Goal: Task Accomplishment & Management: Manage account settings

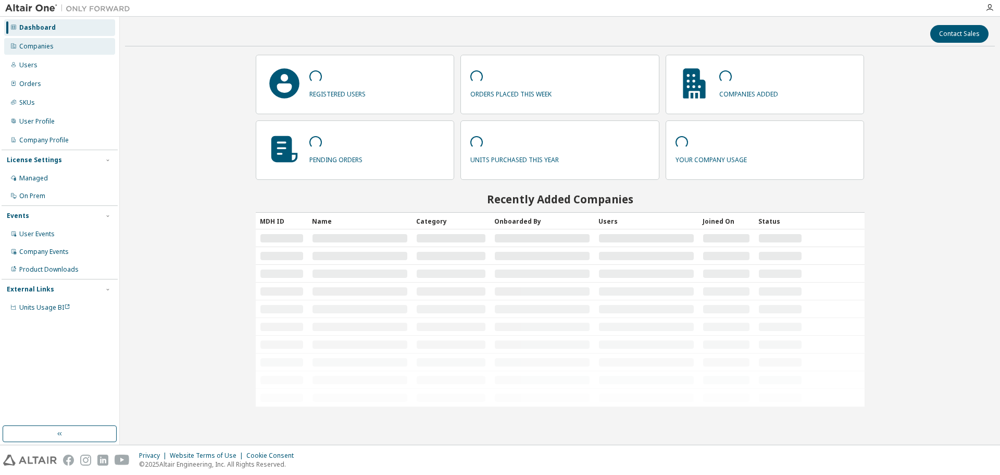
click at [86, 46] on div "Companies" at bounding box center [59, 46] width 111 height 17
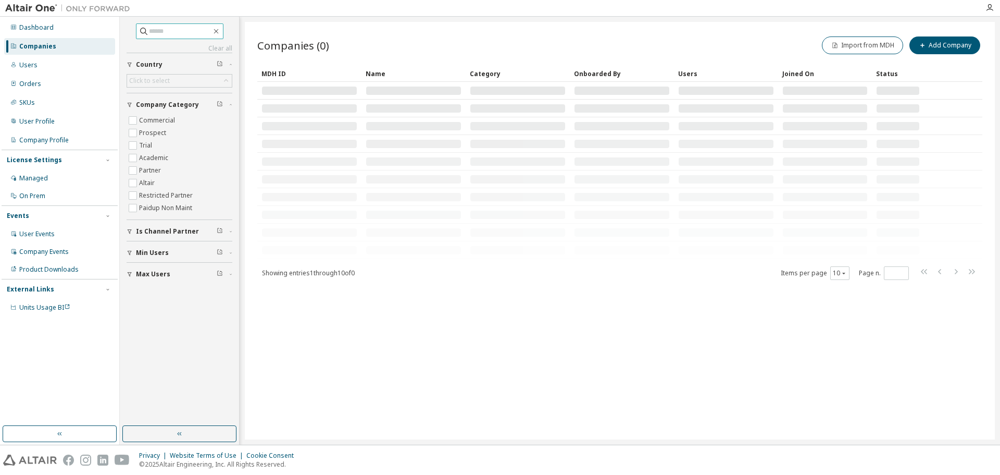
click at [189, 32] on input "text" at bounding box center [180, 31] width 63 height 10
paste input "**********"
type input "**********"
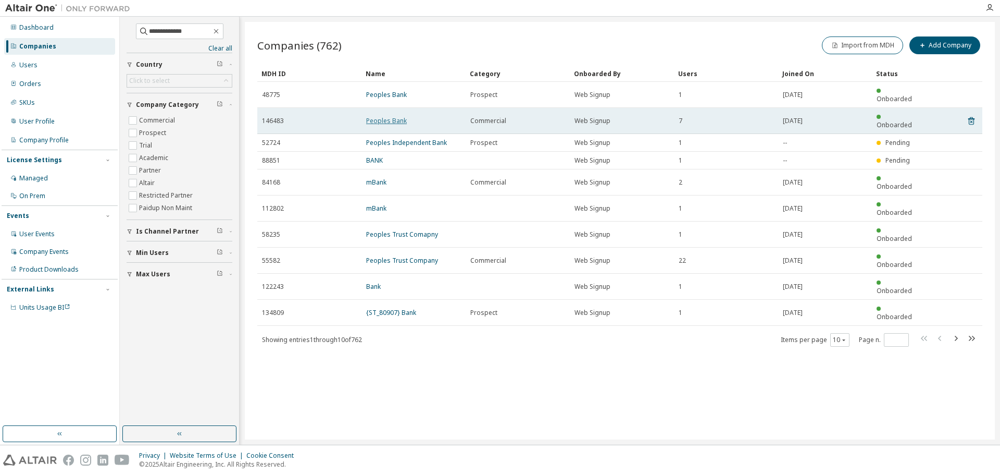
click at [398, 116] on link "Peoples Bank" at bounding box center [386, 120] width 41 height 9
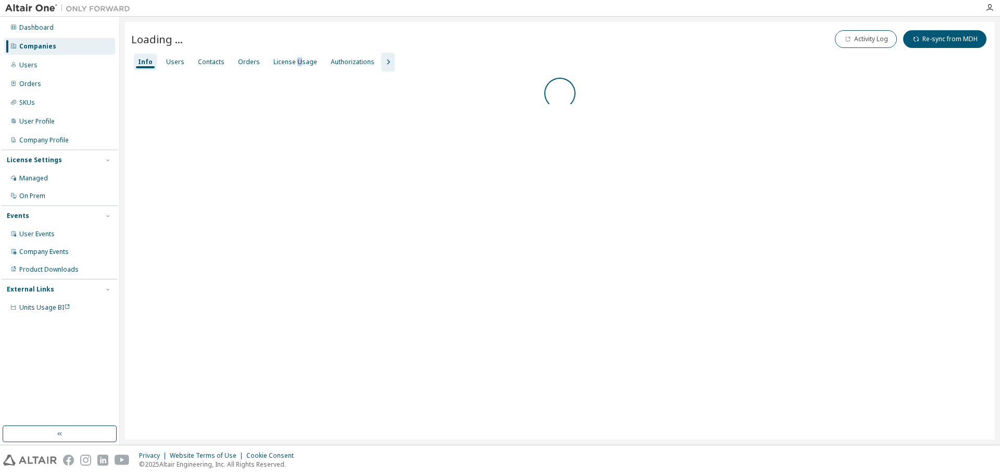
click at [295, 66] on div "License Usage" at bounding box center [295, 62] width 44 height 8
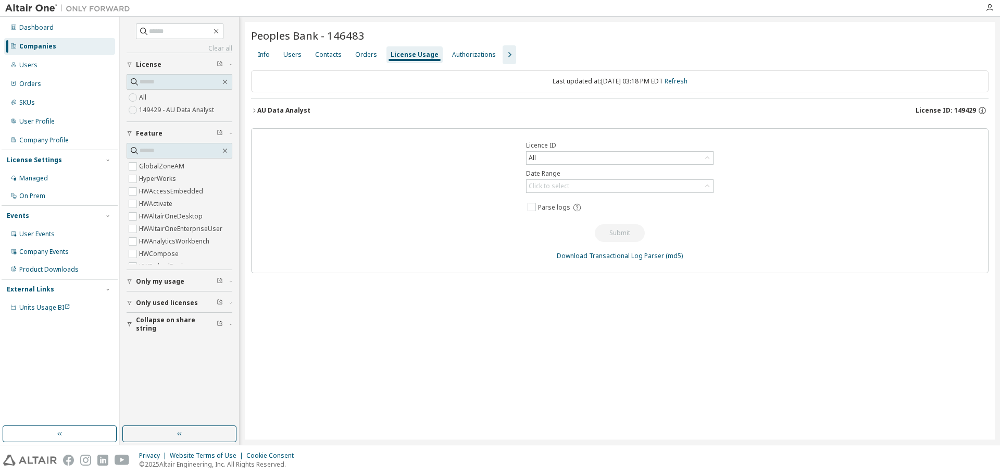
click at [284, 57] on div "Users" at bounding box center [292, 55] width 18 height 8
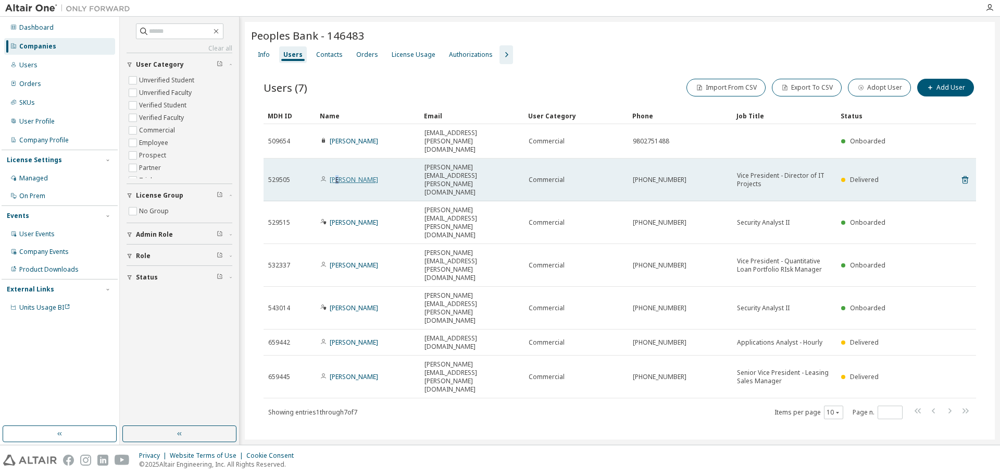
click at [338, 175] on link "[PERSON_NAME]" at bounding box center [354, 179] width 48 height 9
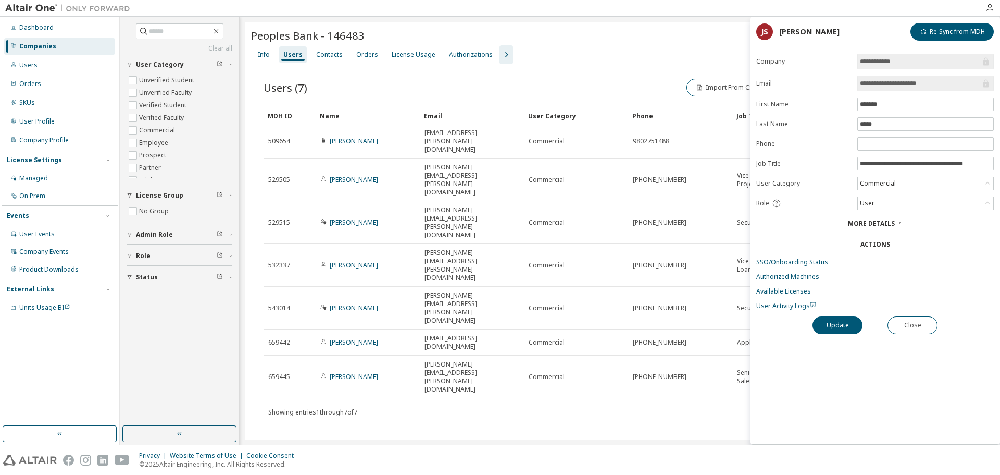
click at [769, 254] on form "**********" at bounding box center [875, 182] width 238 height 256
click at [767, 261] on link "SSO/Onboarding Status" at bounding box center [875, 262] width 238 height 8
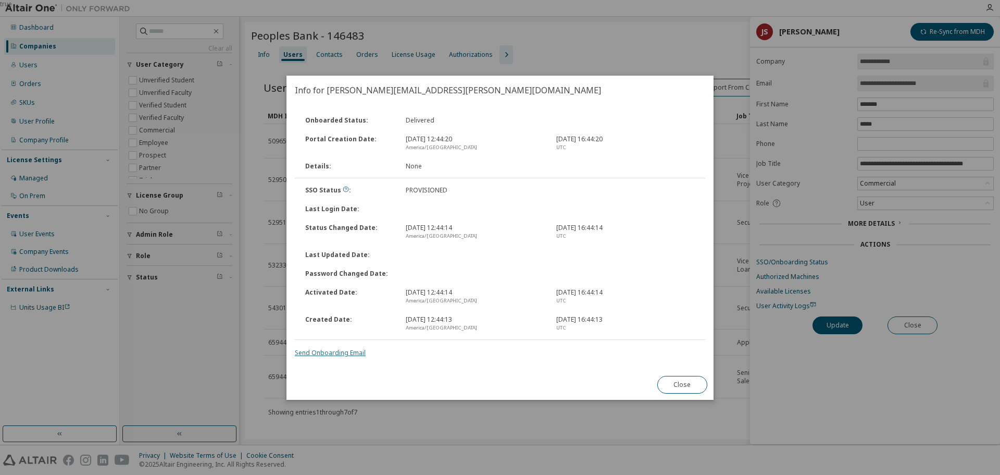
click at [347, 353] on link "Send Onboarding Email" at bounding box center [330, 352] width 71 height 9
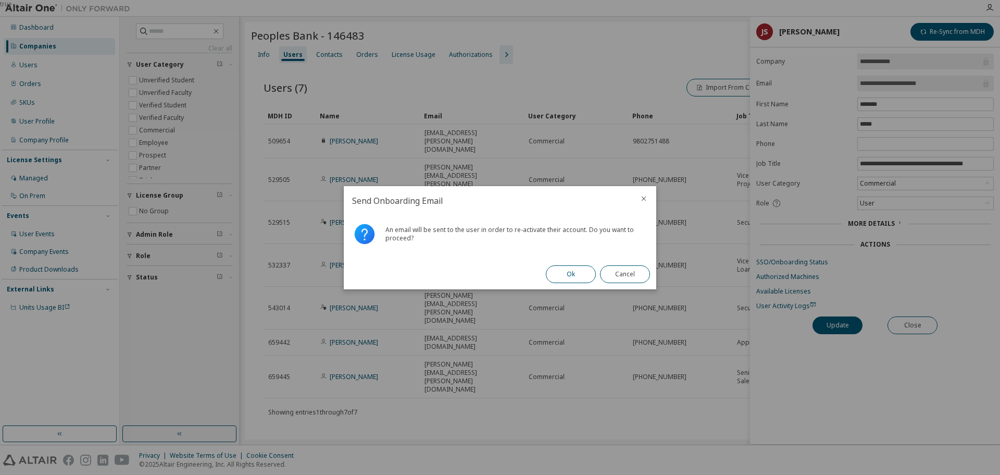
click at [564, 271] on button "Ok" at bounding box center [571, 274] width 50 height 18
click at [634, 275] on button "Close" at bounding box center [625, 274] width 50 height 18
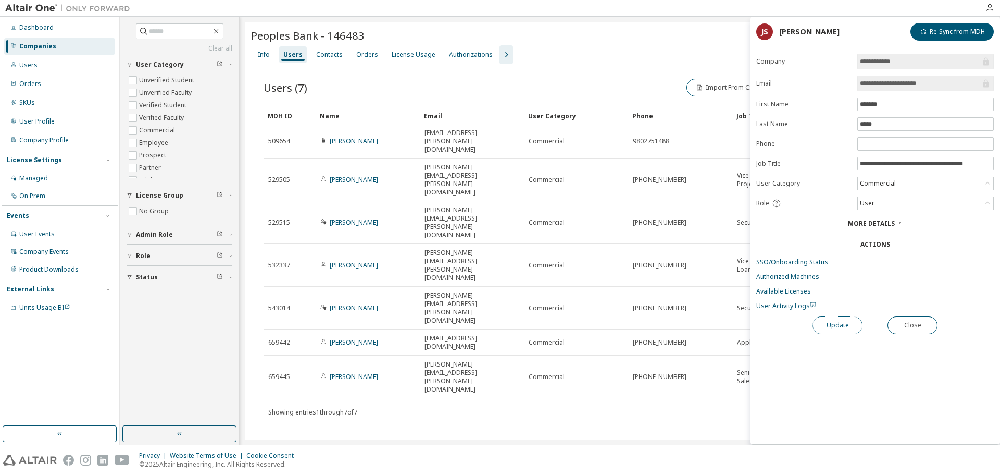
click at [831, 323] on button "Update" at bounding box center [838, 325] width 50 height 18
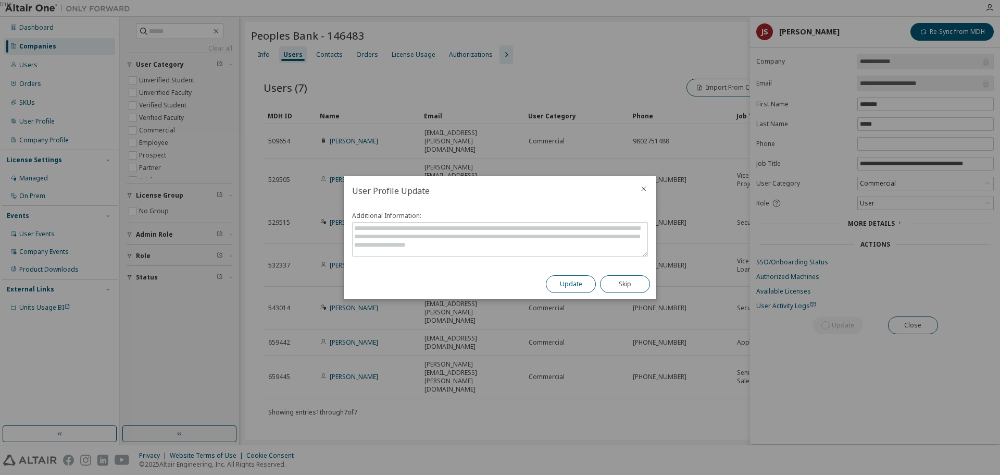
click at [575, 285] on button "Update" at bounding box center [571, 284] width 50 height 18
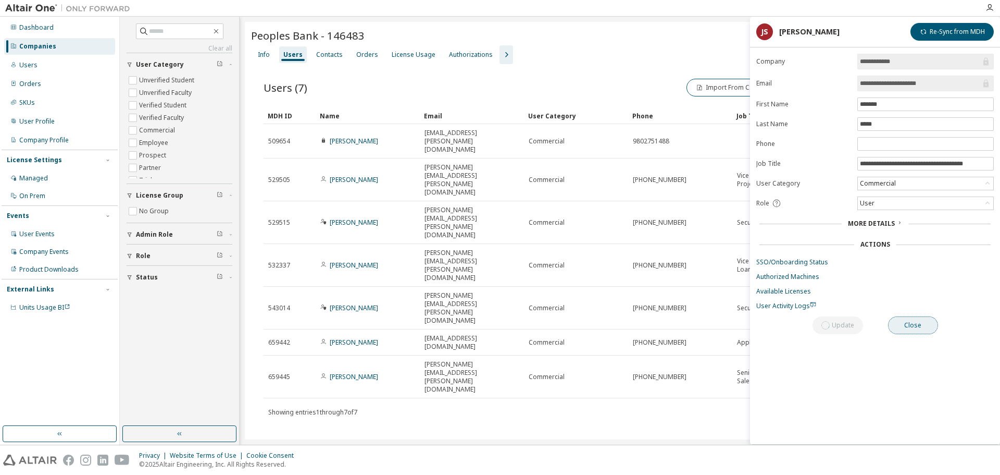
click at [910, 327] on button "Close" at bounding box center [913, 325] width 50 height 18
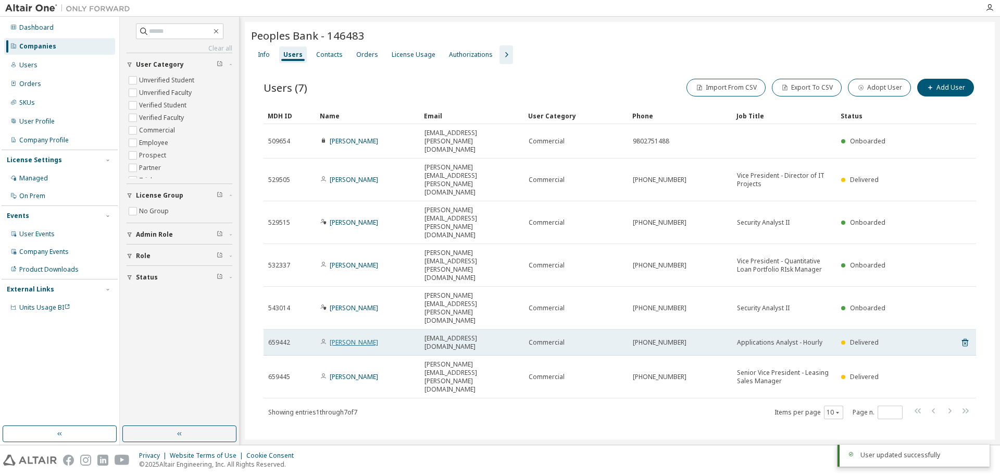
click at [347, 338] on link "[PERSON_NAME]" at bounding box center [354, 342] width 48 height 9
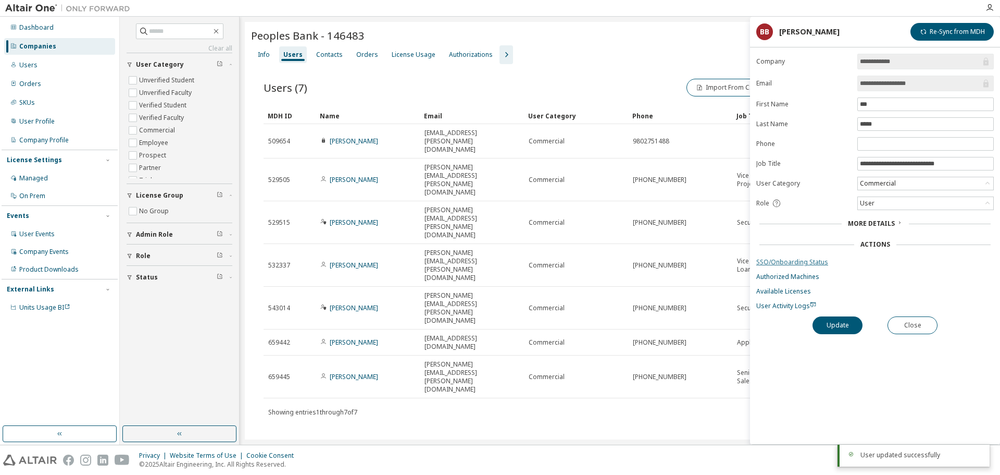
click at [780, 262] on link "SSO/Onboarding Status" at bounding box center [875, 262] width 238 height 8
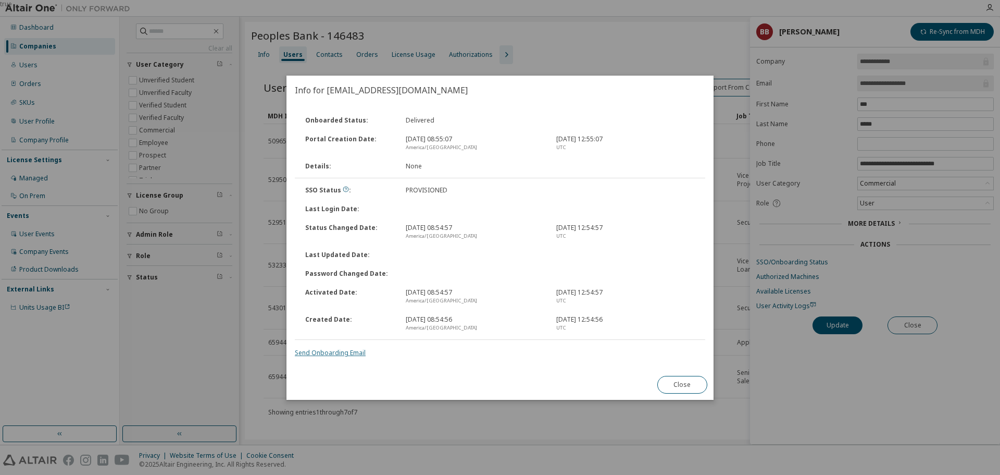
click at [339, 352] on link "Send Onboarding Email" at bounding box center [330, 352] width 71 height 9
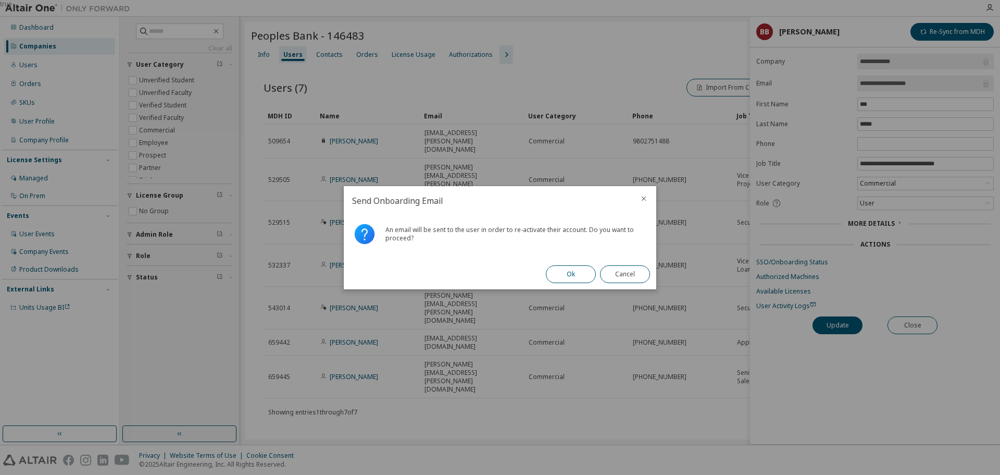
click at [559, 279] on button "Ok" at bounding box center [571, 274] width 50 height 18
click at [612, 275] on button "Close" at bounding box center [625, 274] width 50 height 18
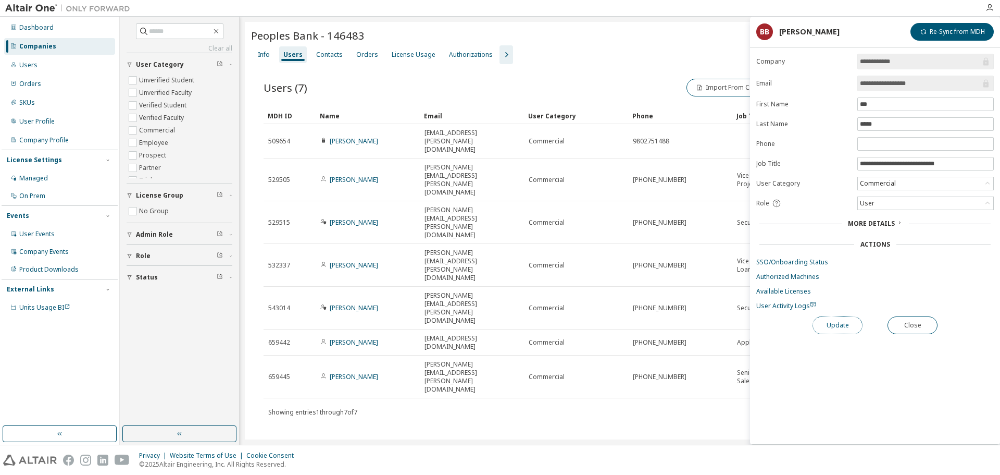
click at [834, 323] on button "Update" at bounding box center [838, 325] width 50 height 18
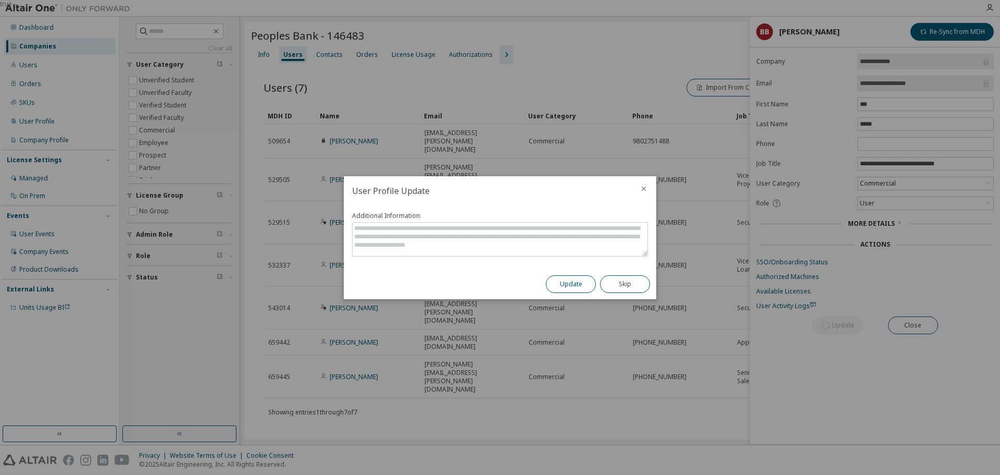
click at [562, 282] on button "Update" at bounding box center [571, 284] width 50 height 18
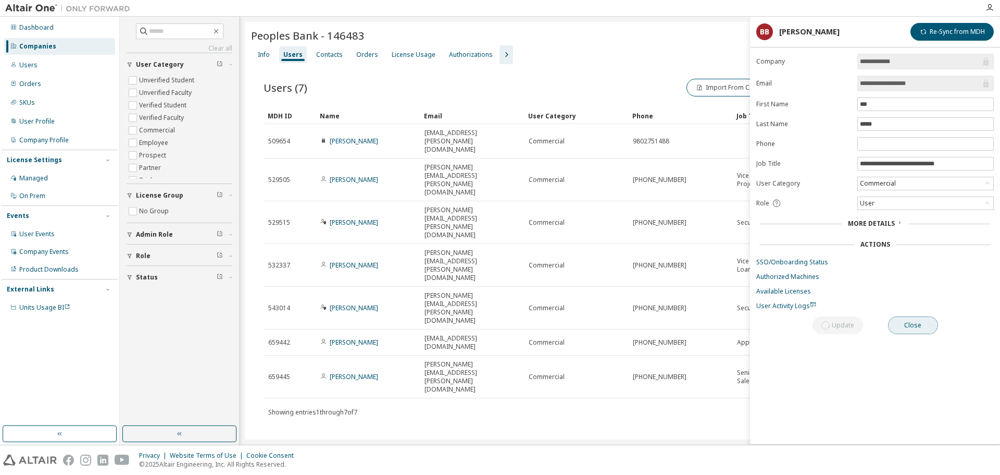
click at [912, 326] on button "Close" at bounding box center [913, 325] width 50 height 18
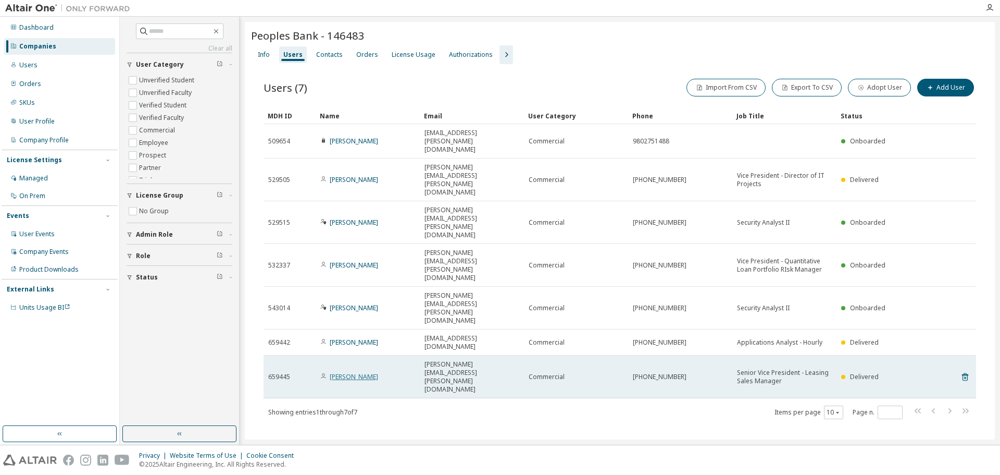
click at [346, 372] on link "[PERSON_NAME]" at bounding box center [354, 376] width 48 height 9
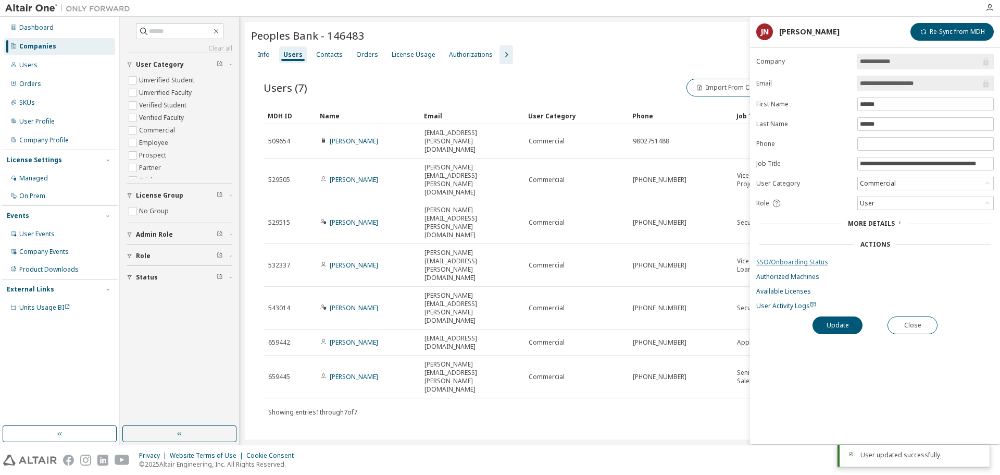
click at [791, 261] on link "SSO/Onboarding Status" at bounding box center [875, 262] width 238 height 8
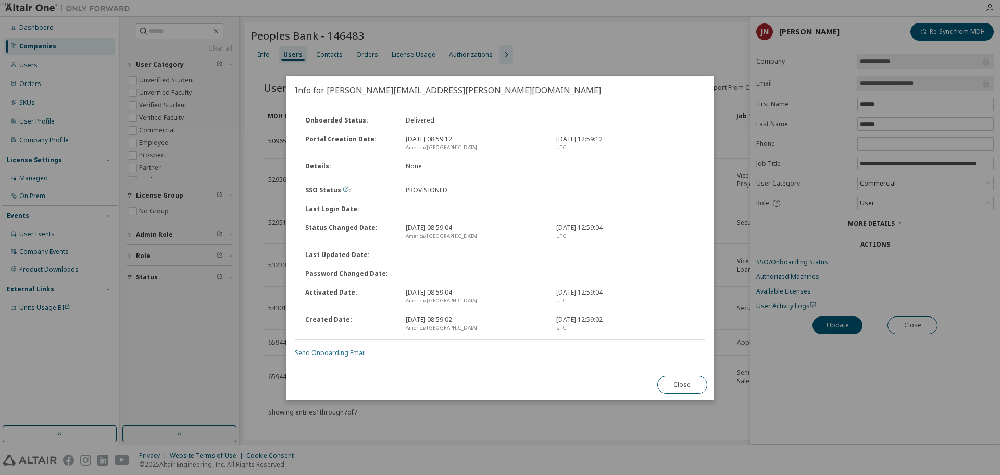
click at [338, 351] on link "Send Onboarding Email" at bounding box center [330, 352] width 71 height 9
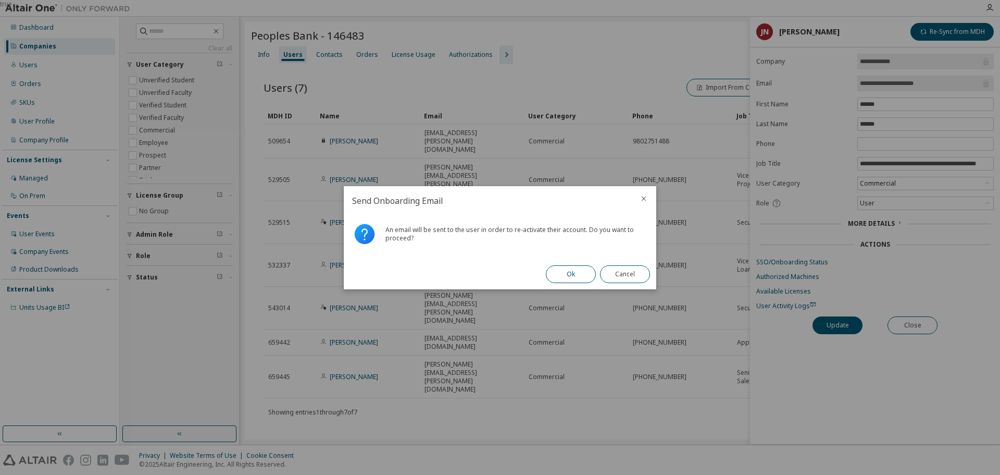
click at [560, 275] on button "Ok" at bounding box center [571, 274] width 50 height 18
click at [631, 275] on button "Close" at bounding box center [625, 274] width 50 height 18
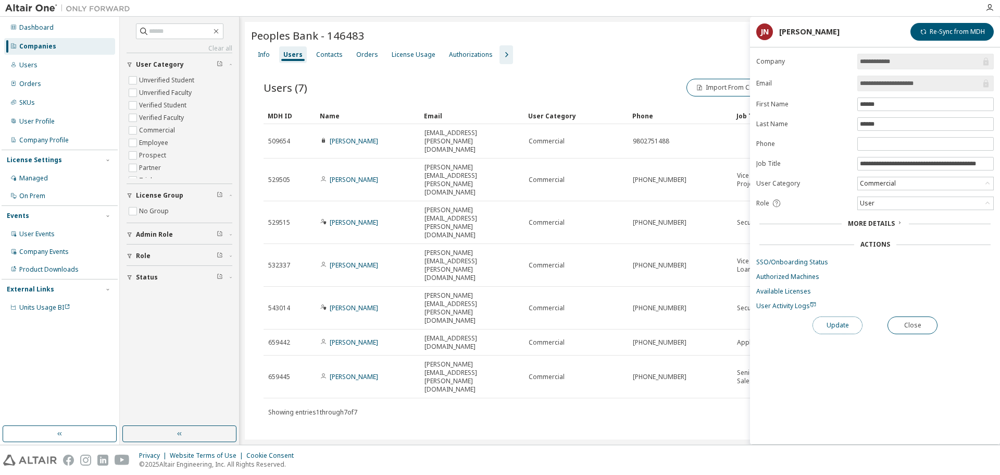
click at [830, 320] on button "Update" at bounding box center [838, 325] width 50 height 18
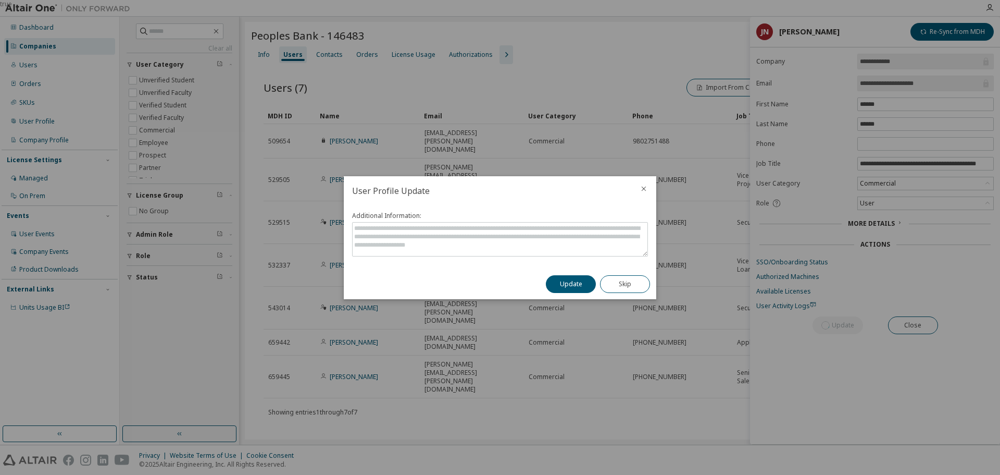
click at [581, 283] on button "Update" at bounding box center [571, 284] width 50 height 18
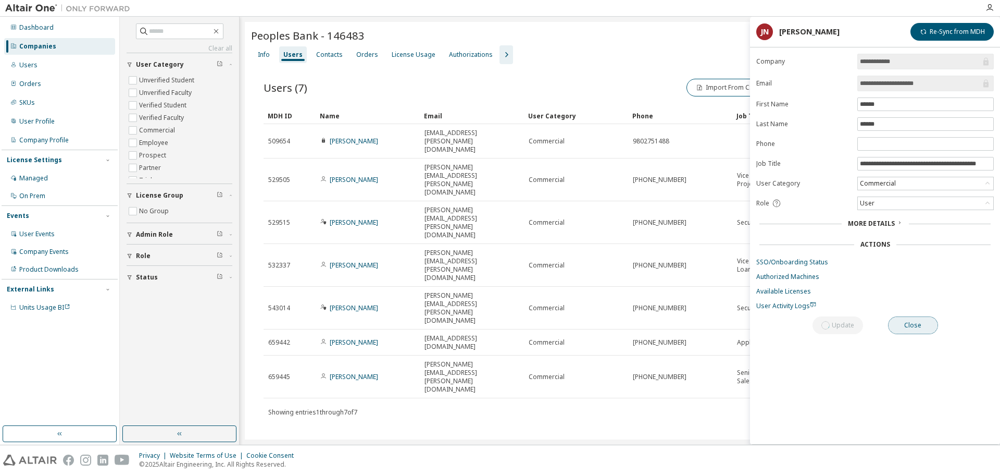
click at [909, 321] on button "Close" at bounding box center [913, 325] width 50 height 18
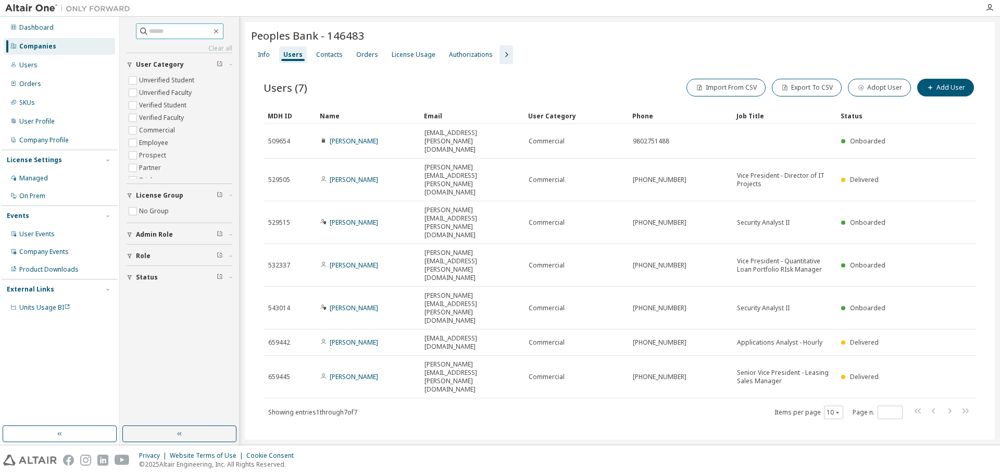
click at [151, 32] on input "text" at bounding box center [180, 31] width 63 height 10
paste input "**********"
type input "**********"
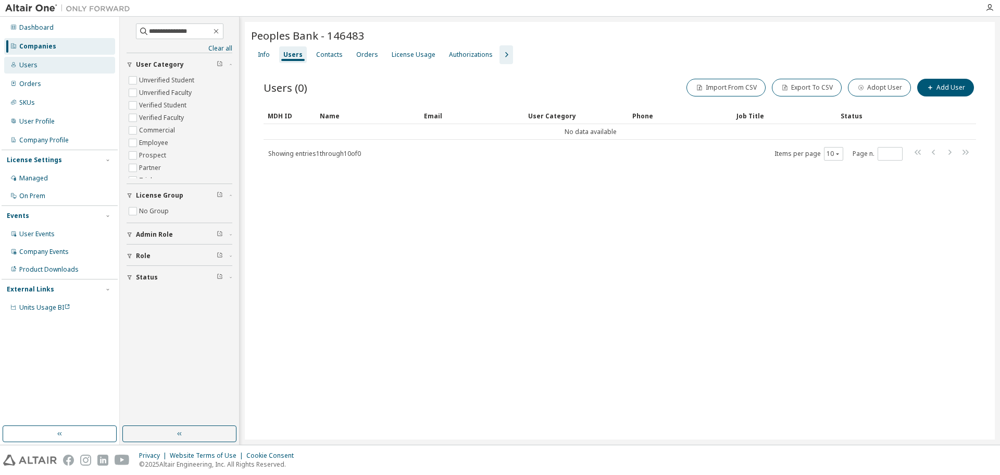
click at [75, 61] on div "Users" at bounding box center [59, 65] width 111 height 17
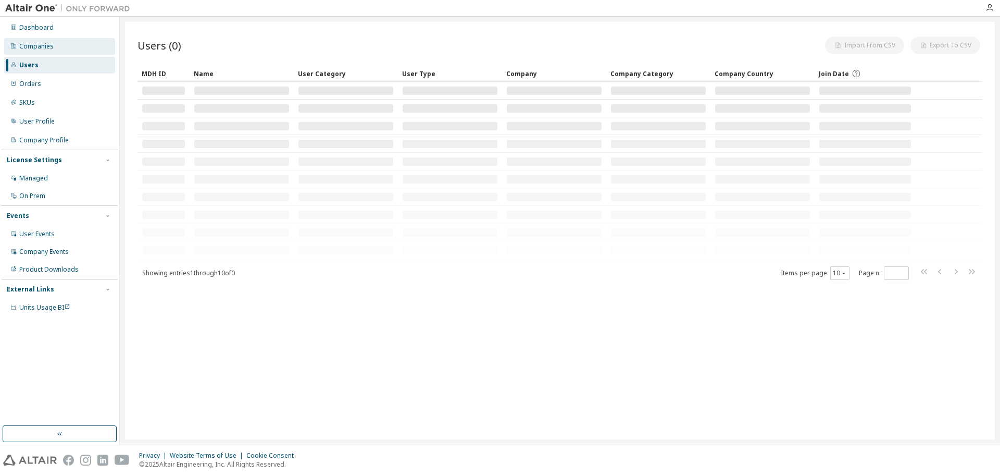
click at [70, 51] on div "Companies" at bounding box center [59, 46] width 111 height 17
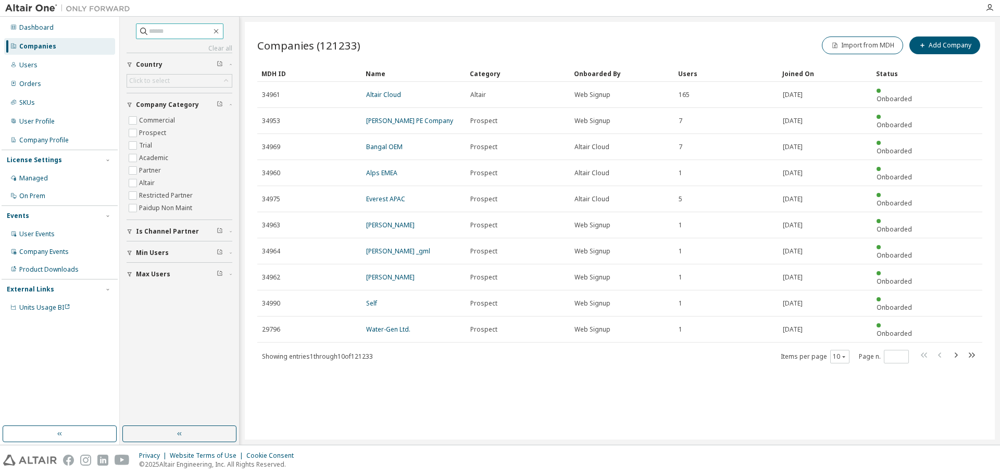
click at [188, 32] on input "text" at bounding box center [180, 31] width 63 height 10
paste input "**********"
type input "**********"
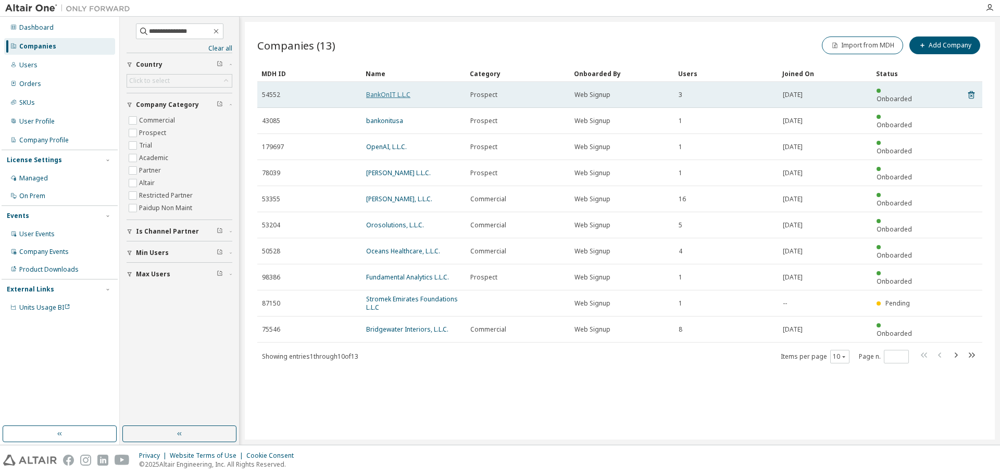
click at [373, 92] on link "BankOnIT L.L.C" at bounding box center [388, 94] width 44 height 9
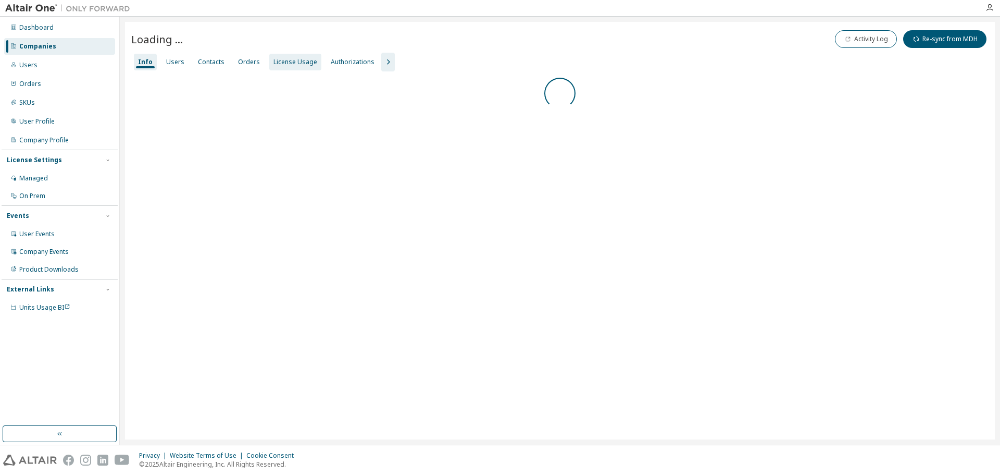
click at [292, 61] on div "License Usage" at bounding box center [295, 62] width 44 height 8
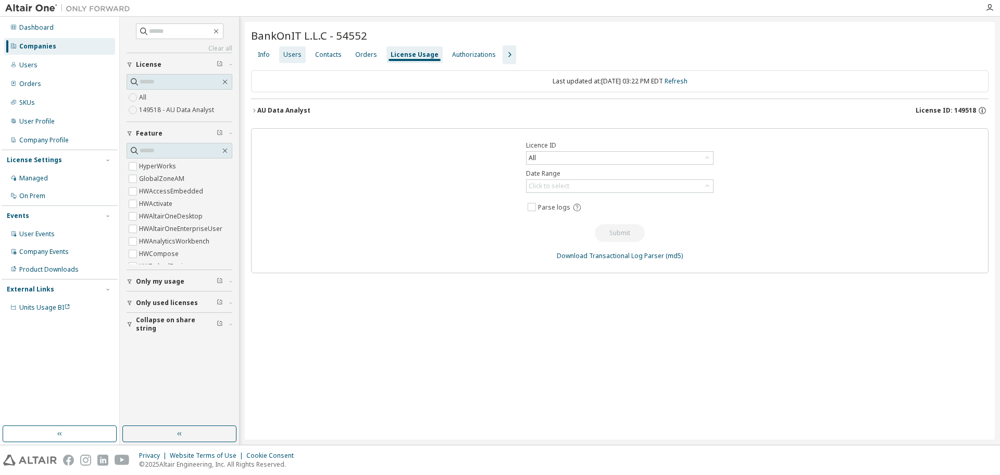
click at [293, 53] on div "Users" at bounding box center [292, 55] width 18 height 8
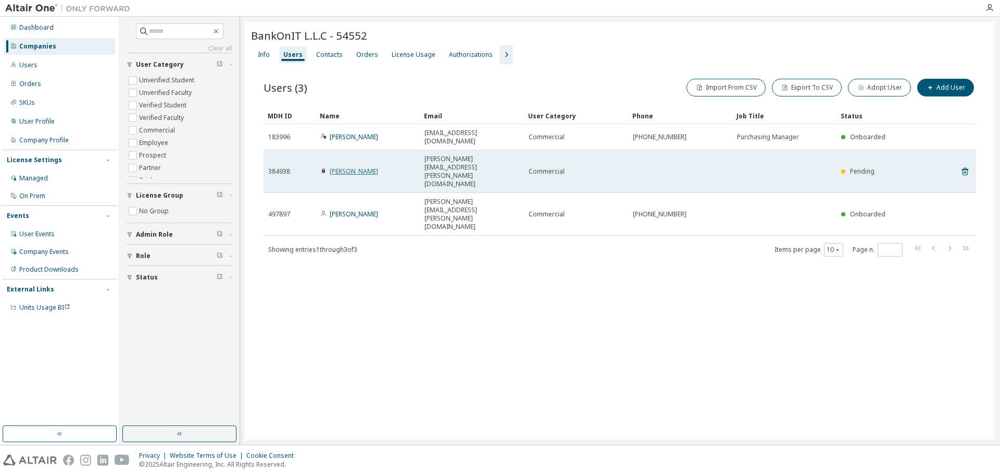
click at [354, 167] on link "[PERSON_NAME]" at bounding box center [354, 171] width 48 height 9
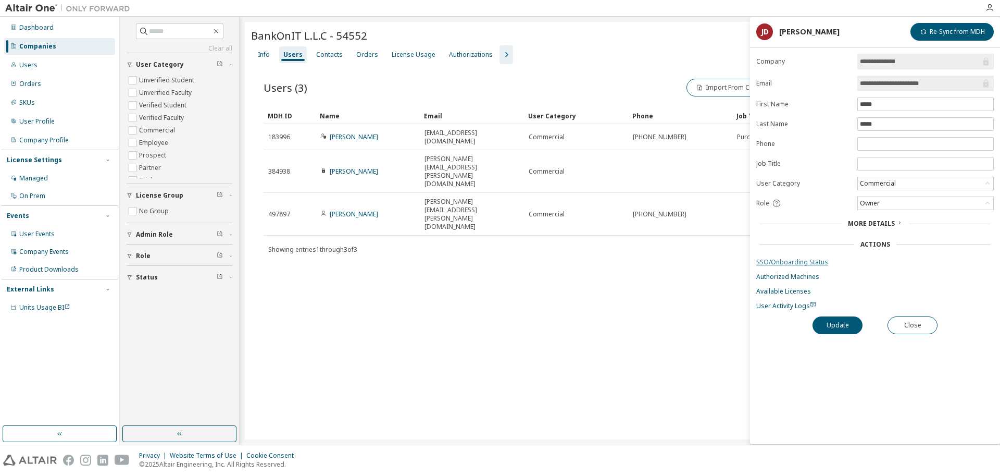
click at [808, 261] on link "SSO/Onboarding Status" at bounding box center [875, 262] width 238 height 8
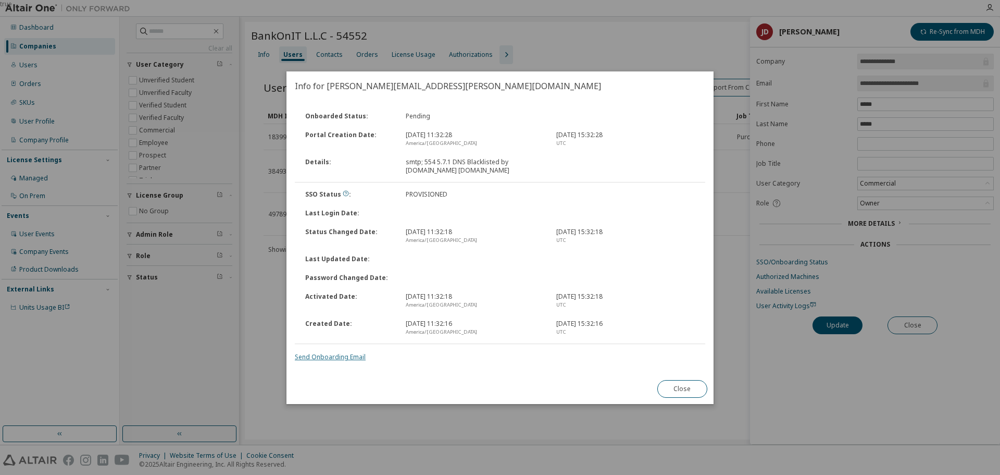
click at [353, 354] on link "Send Onboarding Email" at bounding box center [330, 356] width 71 height 9
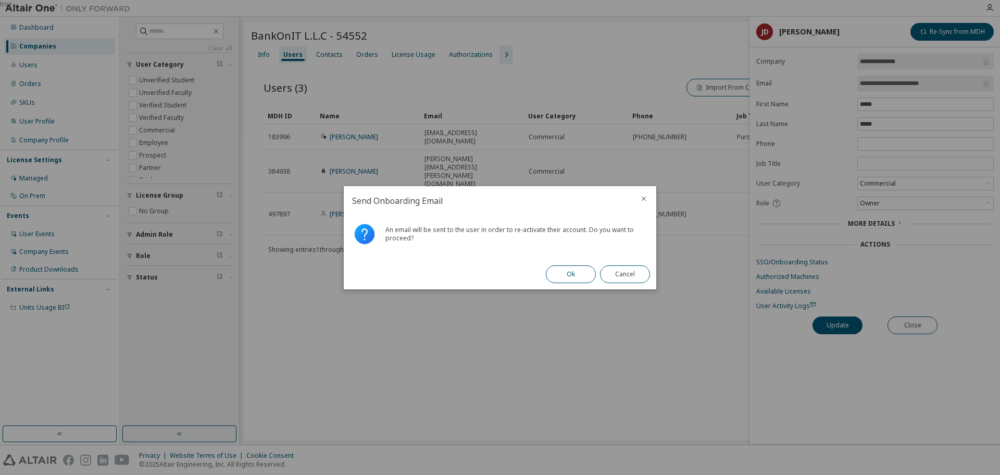
click at [563, 274] on button "Ok" at bounding box center [571, 274] width 50 height 18
click at [618, 276] on button "Close" at bounding box center [625, 274] width 50 height 18
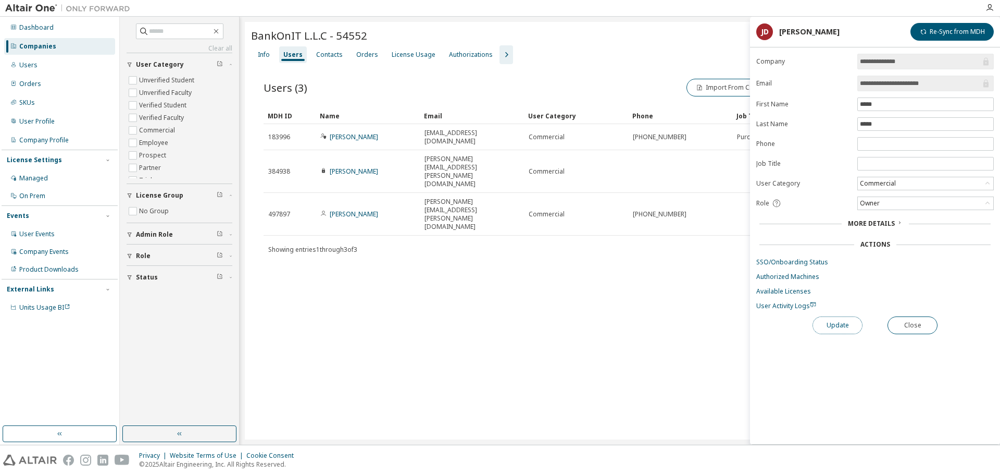
click at [850, 326] on button "Update" at bounding box center [838, 325] width 50 height 18
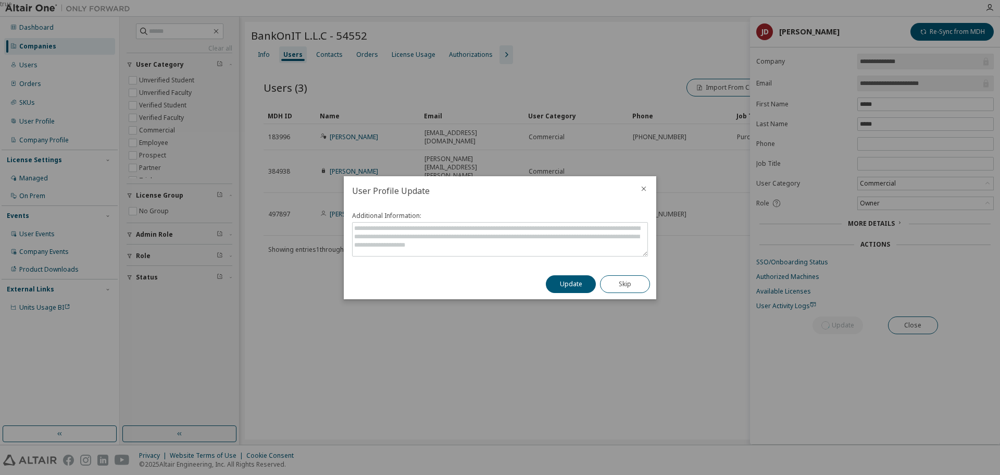
click at [574, 282] on button "Update" at bounding box center [571, 284] width 50 height 18
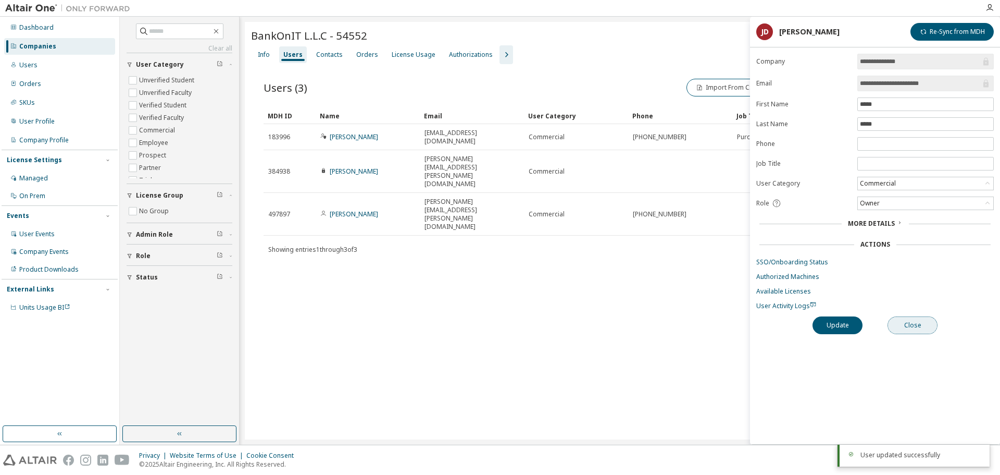
click at [914, 326] on button "Close" at bounding box center [913, 325] width 50 height 18
